Goal: Information Seeking & Learning: Compare options

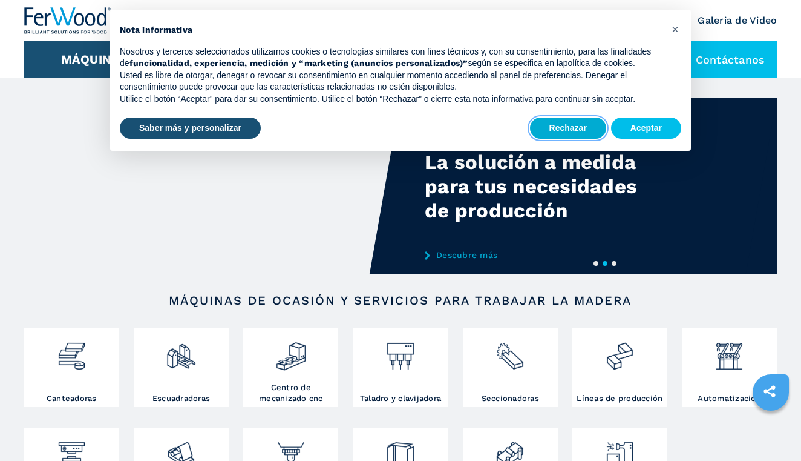
click at [557, 136] on button "Rechazar" at bounding box center [568, 128] width 76 height 22
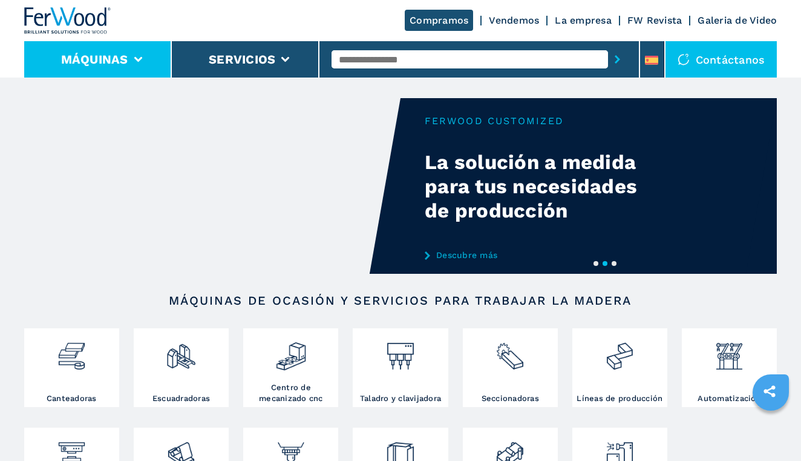
click at [119, 59] on button "Máquinas" at bounding box center [94, 59] width 67 height 15
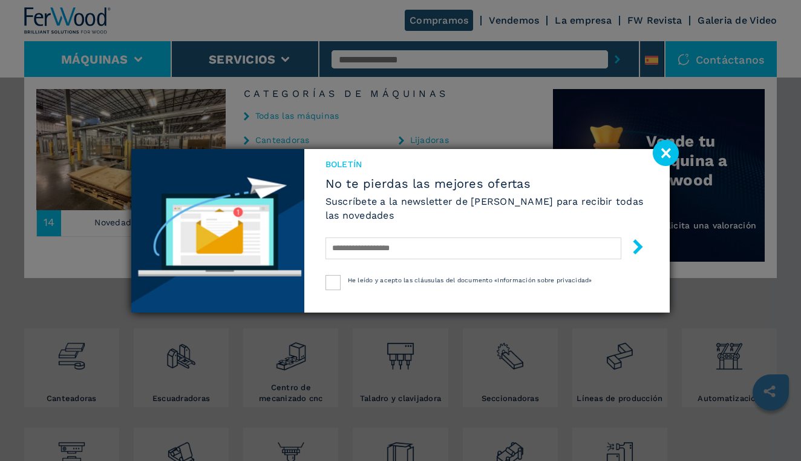
click at [664, 152] on image at bounding box center [666, 153] width 26 height 26
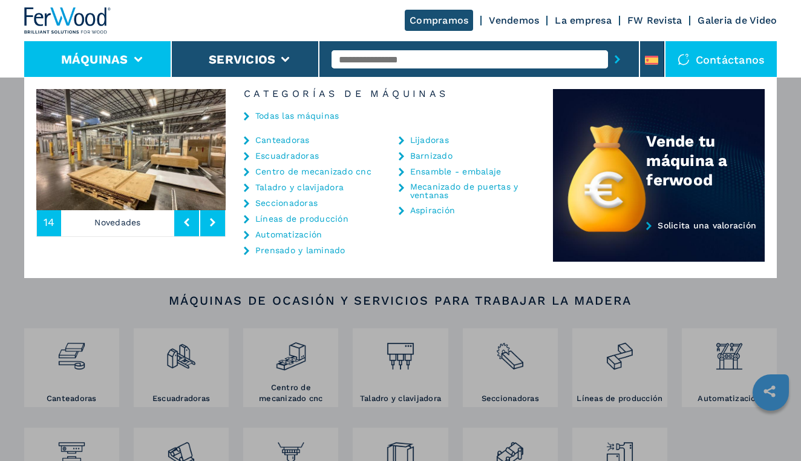
click at [315, 173] on link "Centro de mecanizado cnc" at bounding box center [313, 171] width 116 height 8
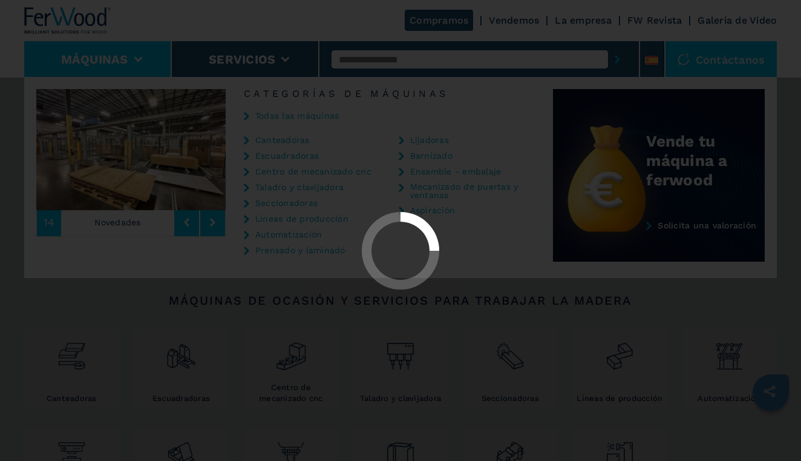
select select "**********"
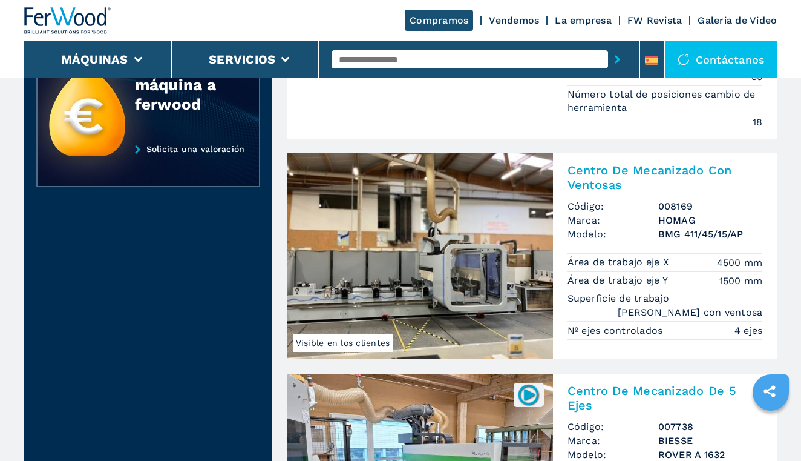
scroll to position [670, 0]
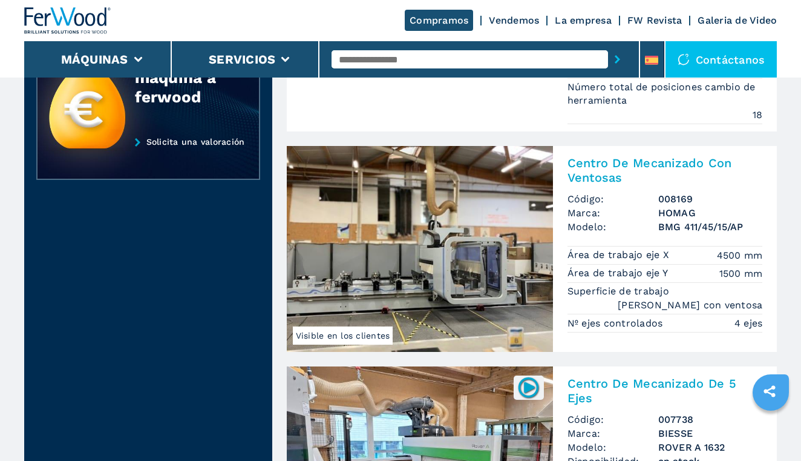
click at [387, 294] on img at bounding box center [420, 249] width 266 height 206
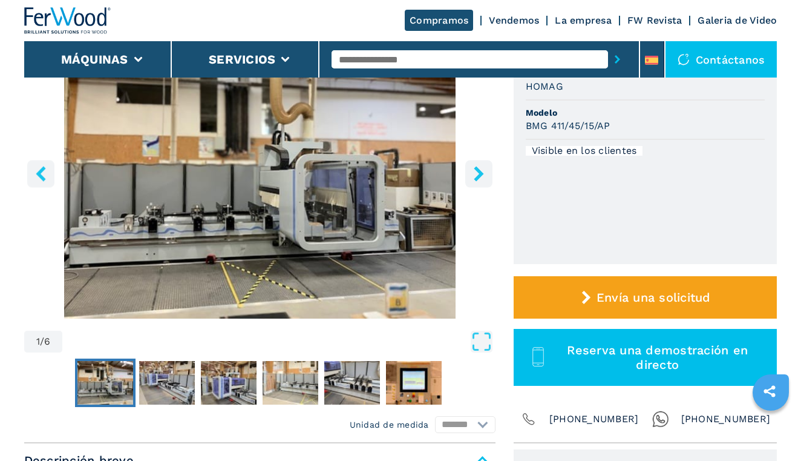
scroll to position [166, 0]
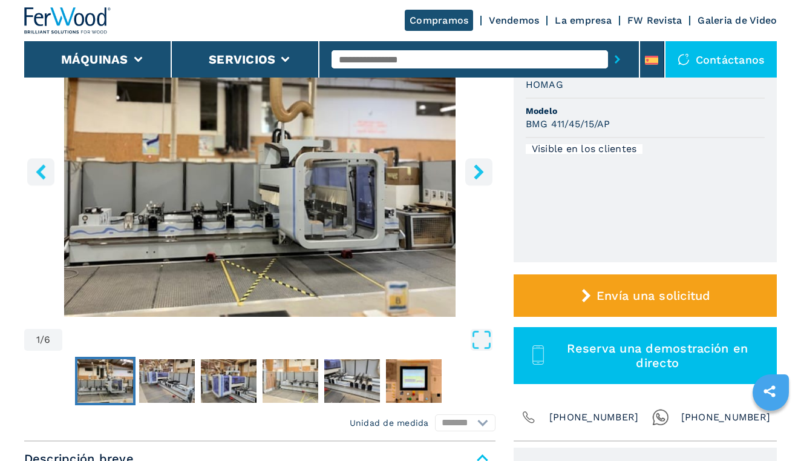
click at [477, 176] on icon "right-button" at bounding box center [479, 171] width 10 height 15
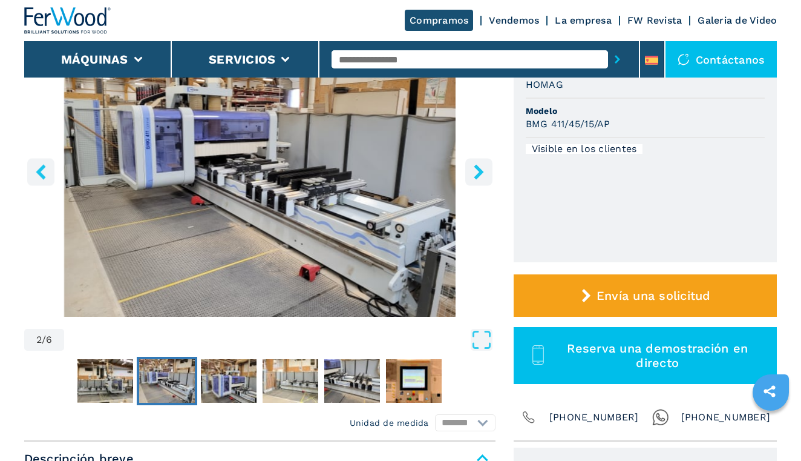
click at [477, 176] on icon "right-button" at bounding box center [479, 171] width 10 height 15
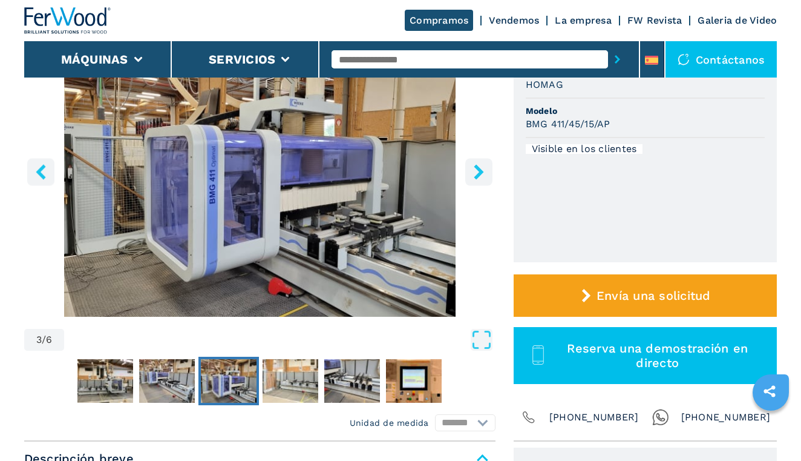
click at [477, 176] on icon "right-button" at bounding box center [479, 171] width 10 height 15
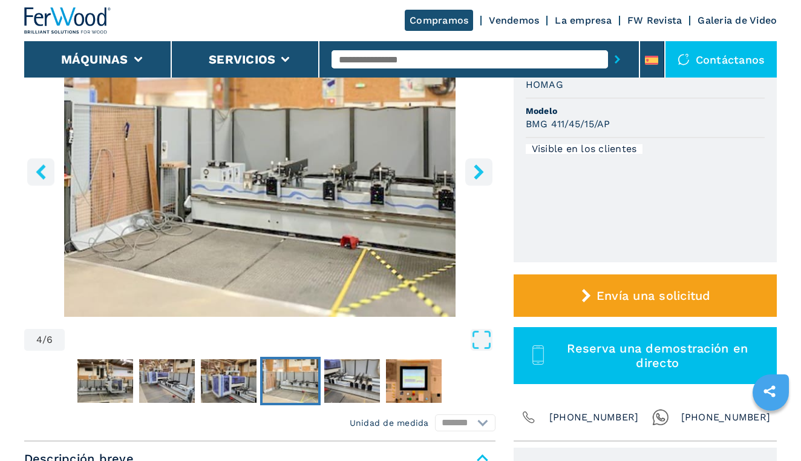
click at [477, 176] on icon "right-button" at bounding box center [479, 171] width 10 height 15
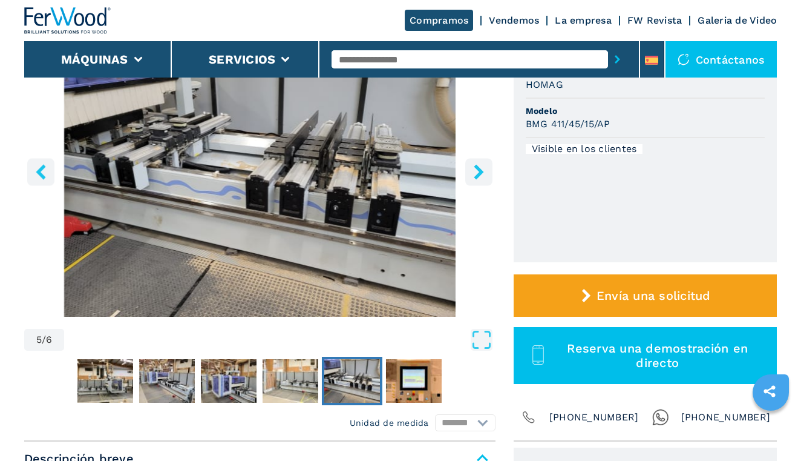
click at [477, 176] on icon "right-button" at bounding box center [479, 171] width 10 height 15
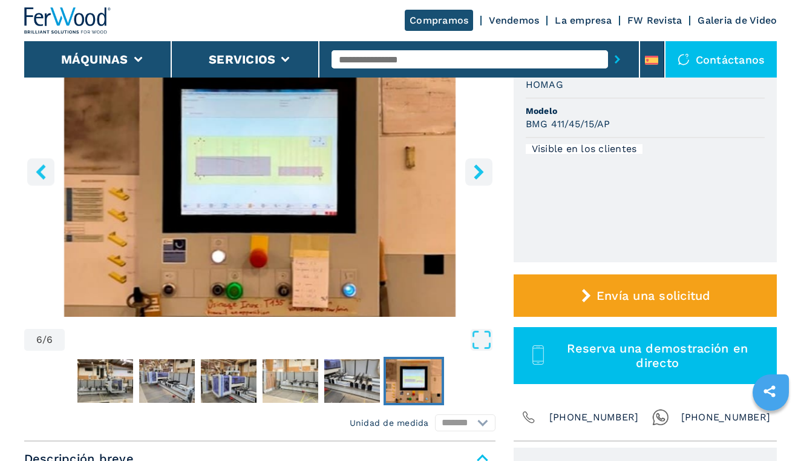
click at [39, 175] on icon "left-button" at bounding box center [40, 171] width 15 height 15
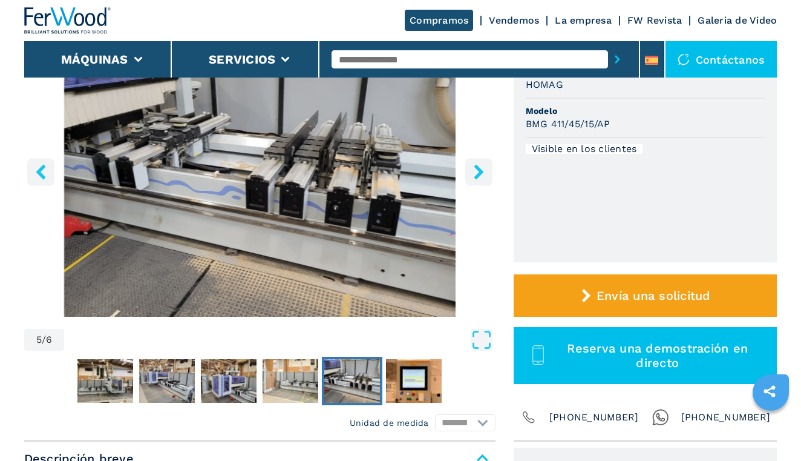
click at [480, 174] on icon "right-button" at bounding box center [479, 171] width 10 height 15
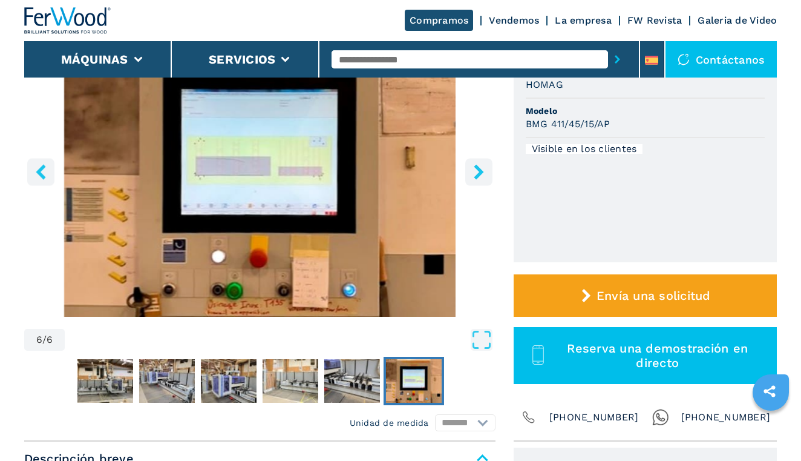
click at [480, 174] on icon "right-button" at bounding box center [479, 171] width 10 height 15
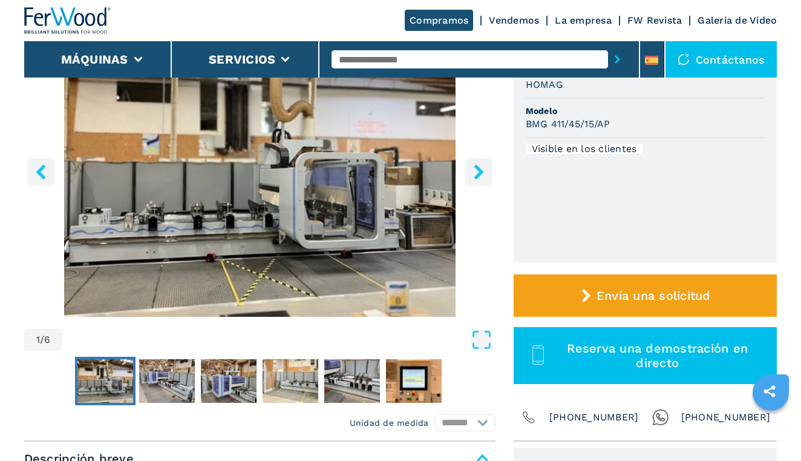
click at [480, 174] on icon "right-button" at bounding box center [479, 171] width 10 height 15
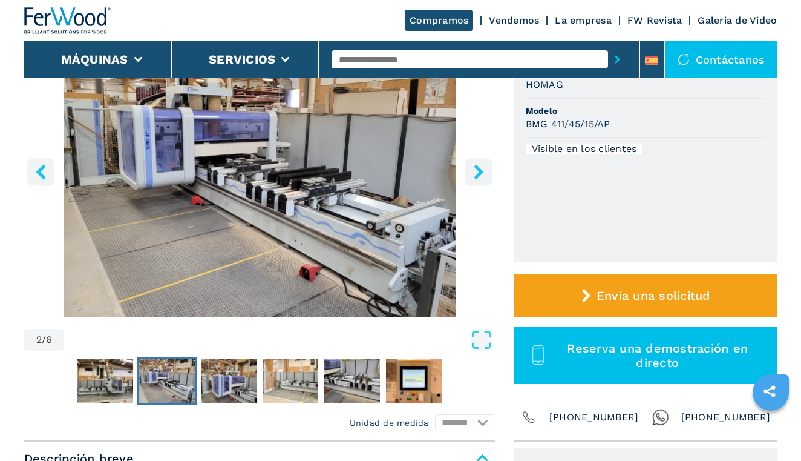
click at [480, 174] on icon "right-button" at bounding box center [479, 171] width 10 height 15
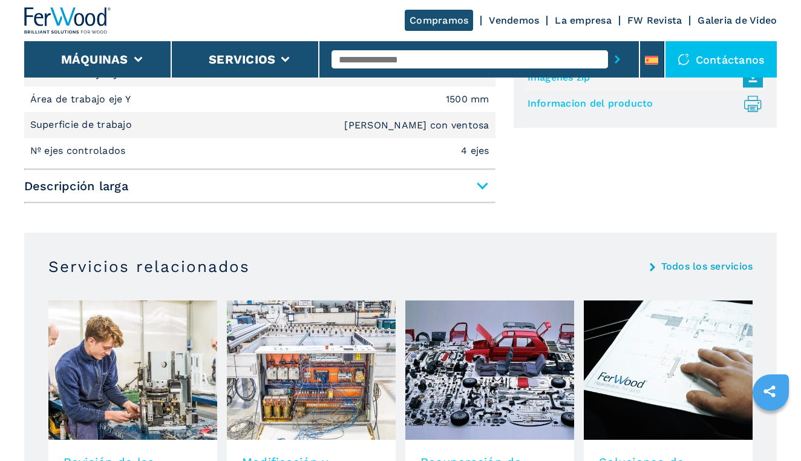
scroll to position [574, 0]
click at [482, 185] on span "Descripción larga" at bounding box center [259, 185] width 471 height 22
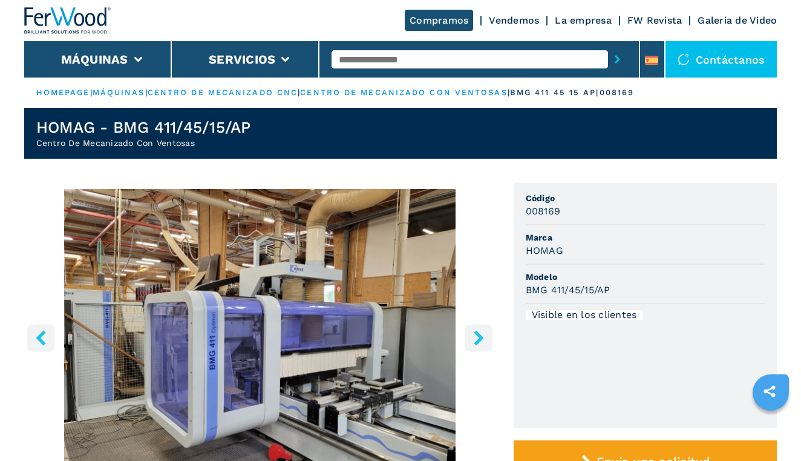
scroll to position [0, 0]
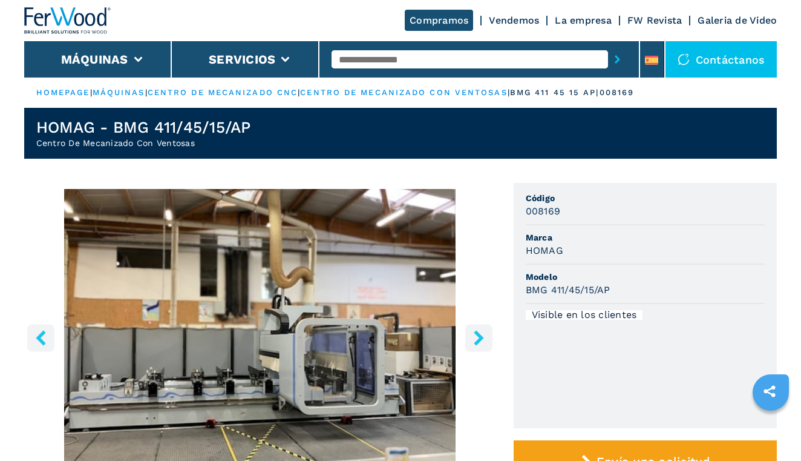
select select "**********"
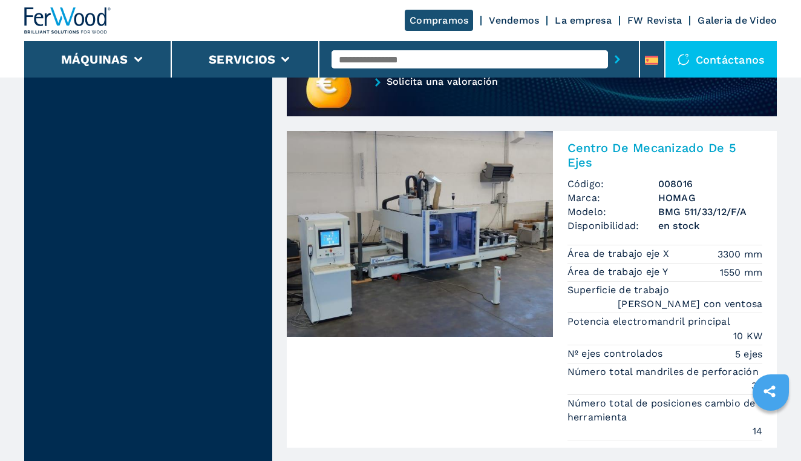
scroll to position [1331, 0]
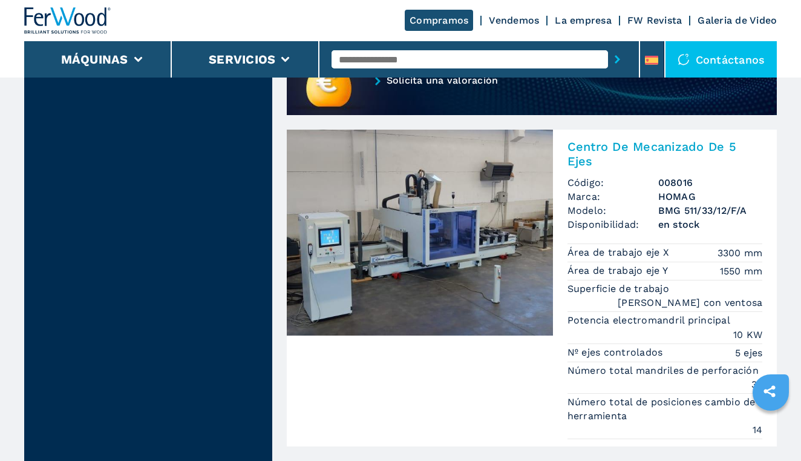
click at [433, 241] on img at bounding box center [420, 233] width 266 height 206
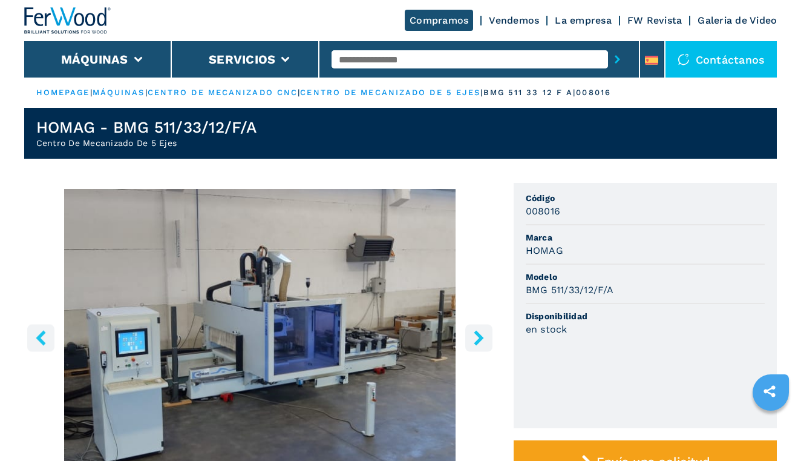
click at [477, 343] on icon "right-button" at bounding box center [479, 337] width 10 height 15
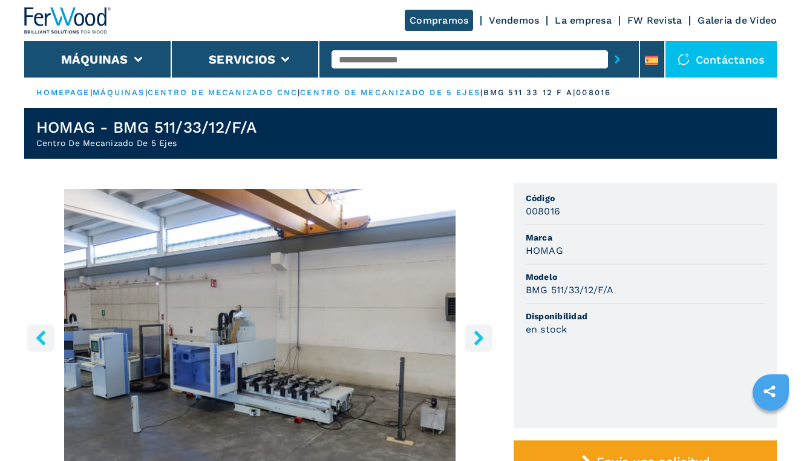
click at [477, 343] on icon "right-button" at bounding box center [479, 337] width 10 height 15
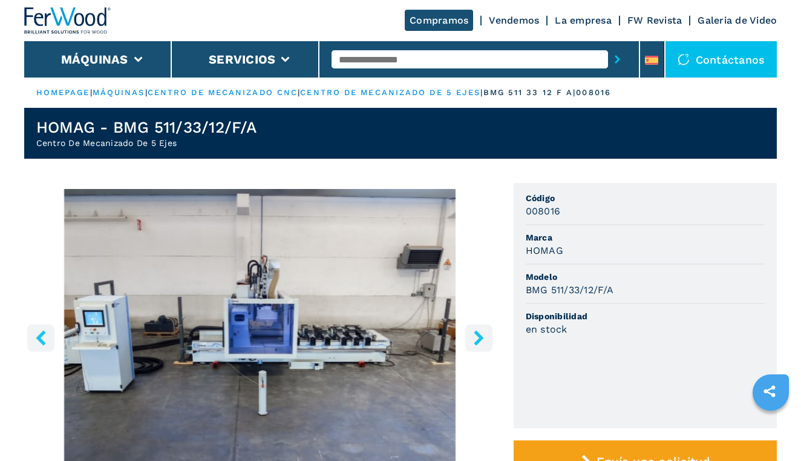
click at [477, 343] on icon "right-button" at bounding box center [479, 337] width 10 height 15
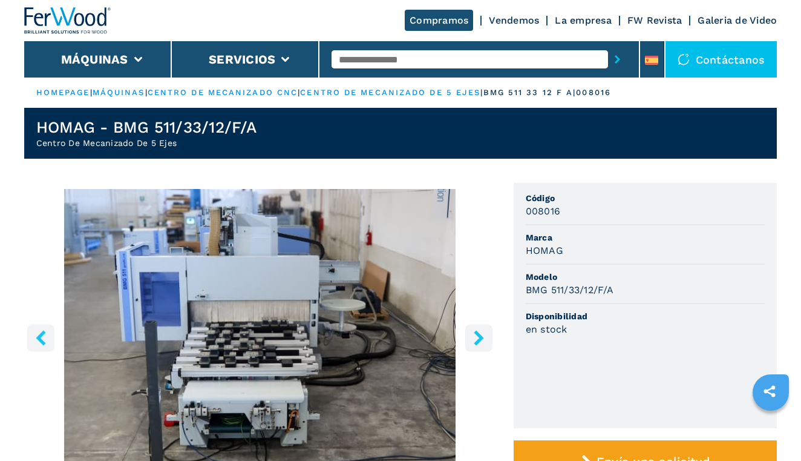
click at [477, 343] on icon "right-button" at bounding box center [479, 337] width 10 height 15
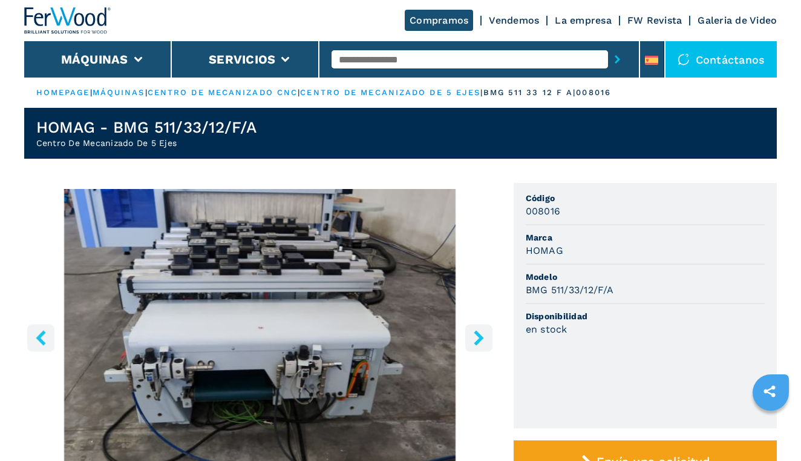
click at [477, 343] on icon "right-button" at bounding box center [479, 337] width 10 height 15
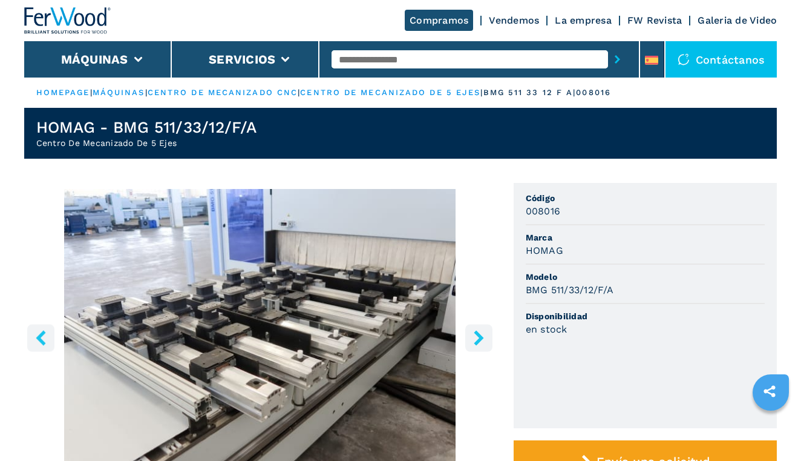
click at [477, 343] on icon "right-button" at bounding box center [479, 337] width 10 height 15
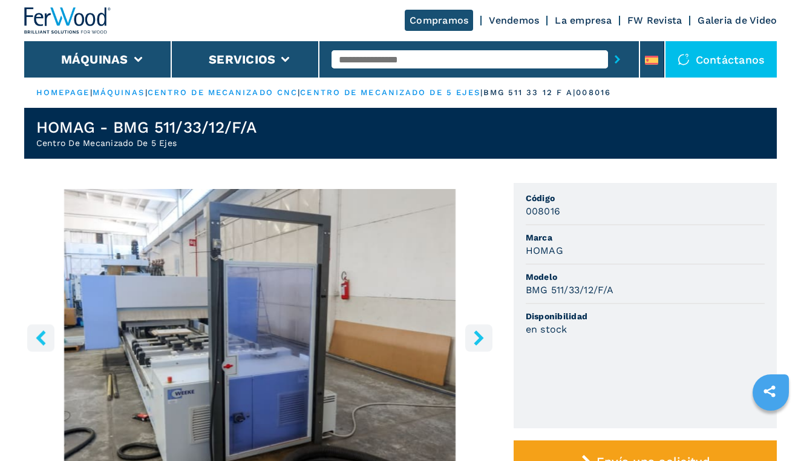
click at [477, 343] on icon "right-button" at bounding box center [479, 337] width 10 height 15
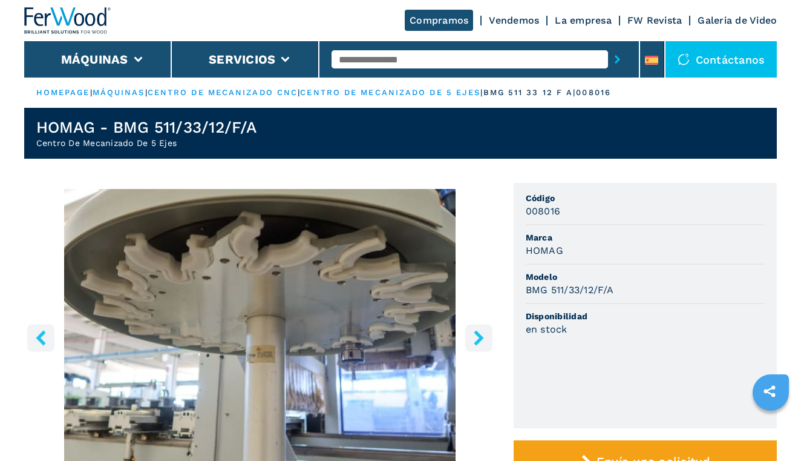
click at [477, 343] on icon "right-button" at bounding box center [479, 337] width 10 height 15
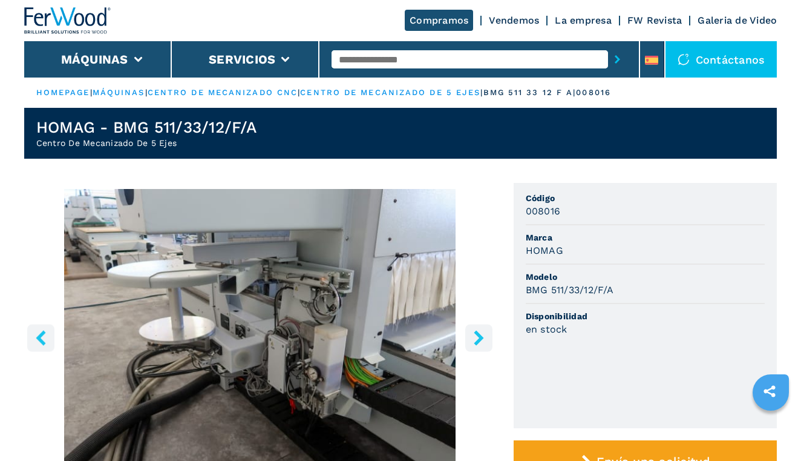
click at [477, 343] on icon "right-button" at bounding box center [479, 337] width 10 height 15
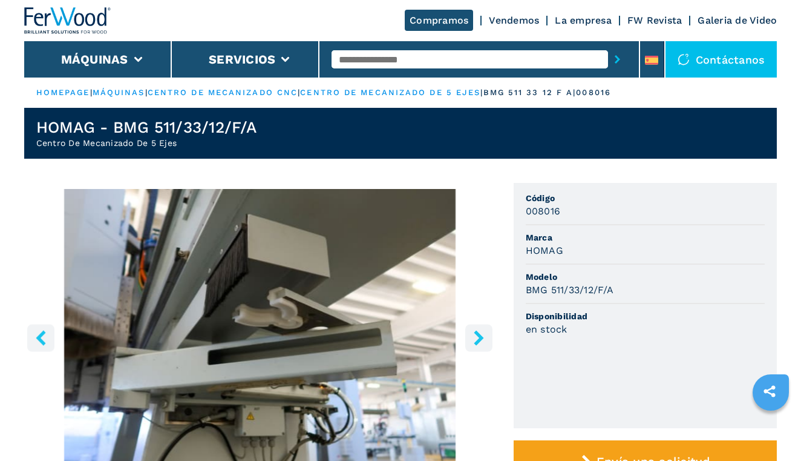
click at [477, 343] on icon "right-button" at bounding box center [479, 337] width 10 height 15
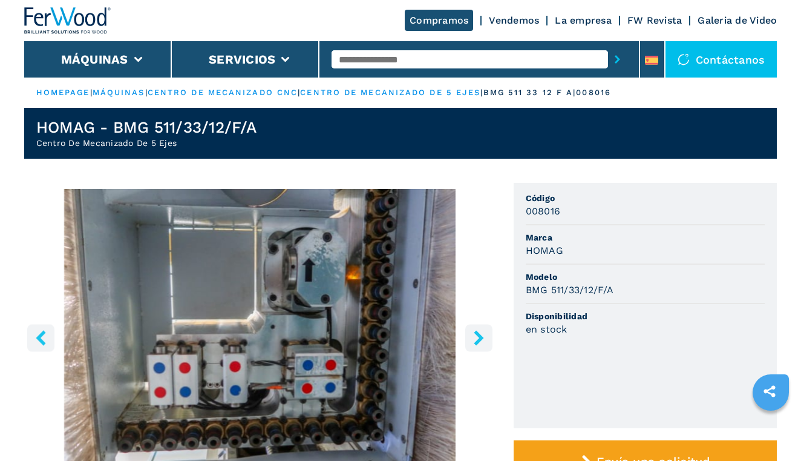
click at [477, 343] on icon "right-button" at bounding box center [479, 337] width 10 height 15
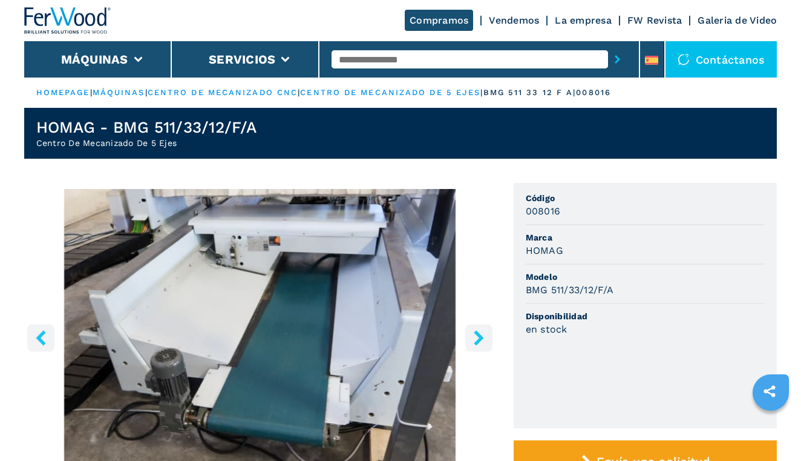
click at [477, 343] on icon "right-button" at bounding box center [479, 337] width 10 height 15
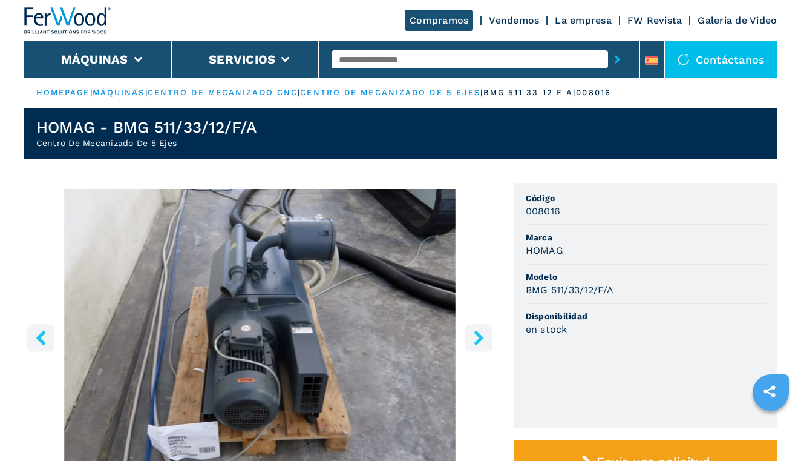
click at [477, 343] on icon "right-button" at bounding box center [479, 337] width 10 height 15
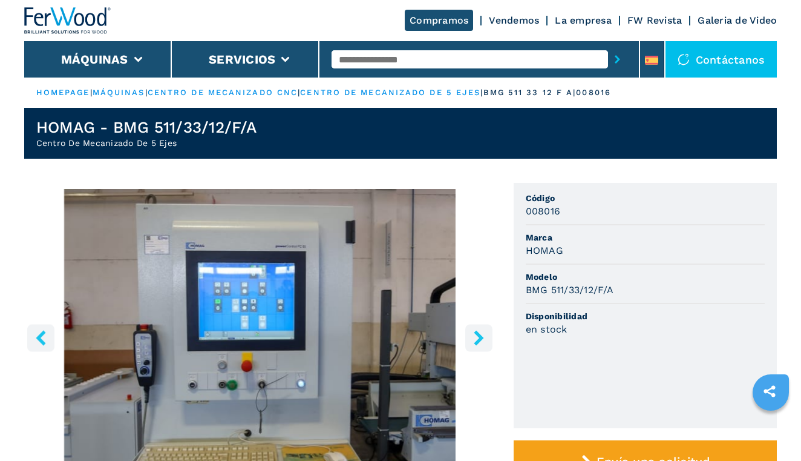
click at [477, 343] on icon "right-button" at bounding box center [479, 337] width 10 height 15
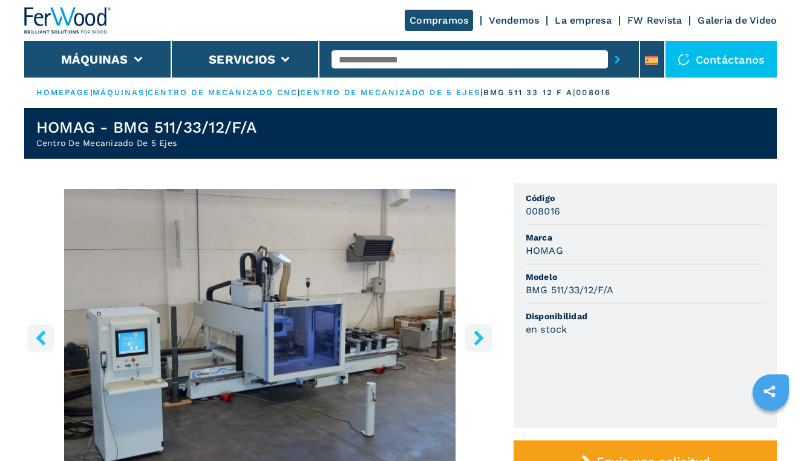
click at [477, 343] on icon "right-button" at bounding box center [479, 337] width 10 height 15
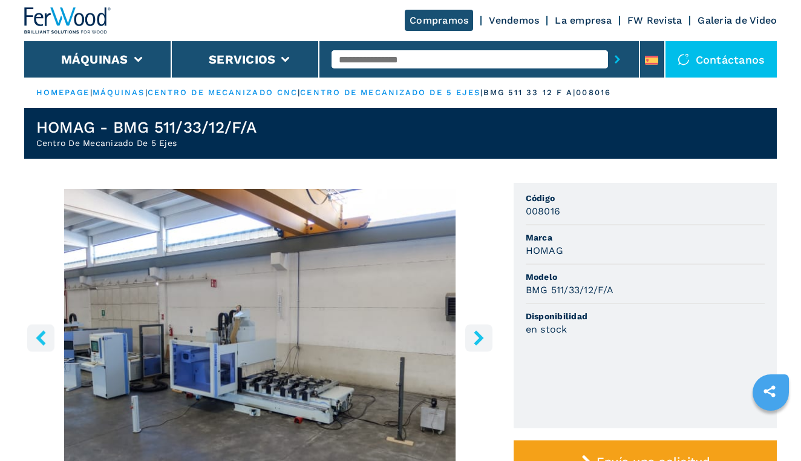
click at [477, 343] on icon "right-button" at bounding box center [479, 337] width 10 height 15
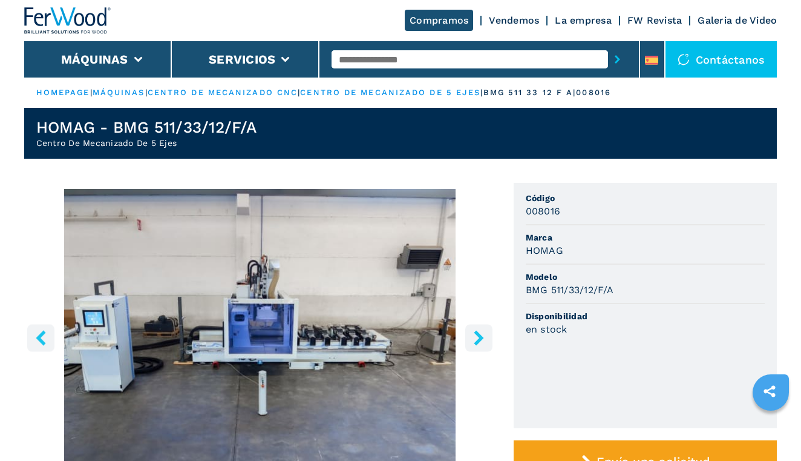
click at [473, 343] on icon "right-button" at bounding box center [478, 337] width 15 height 15
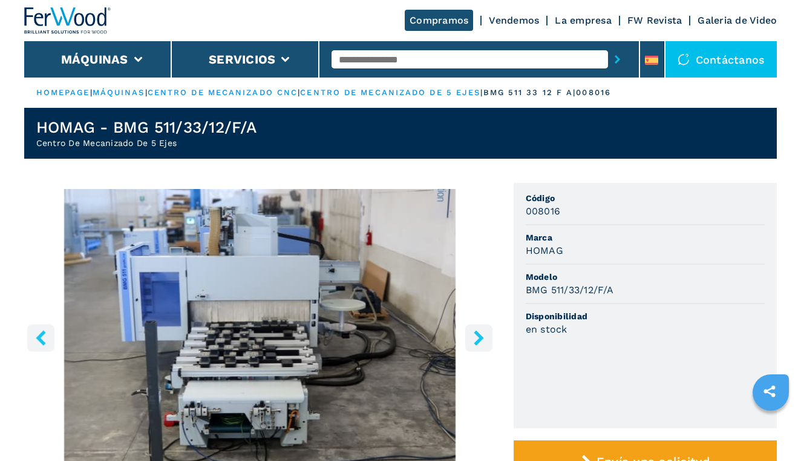
click at [473, 343] on icon "right-button" at bounding box center [478, 337] width 15 height 15
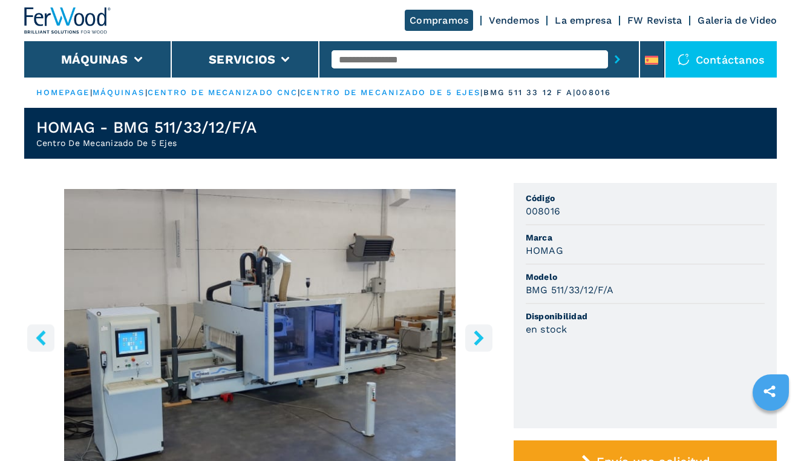
select select "**********"
